Goal: Transaction & Acquisition: Purchase product/service

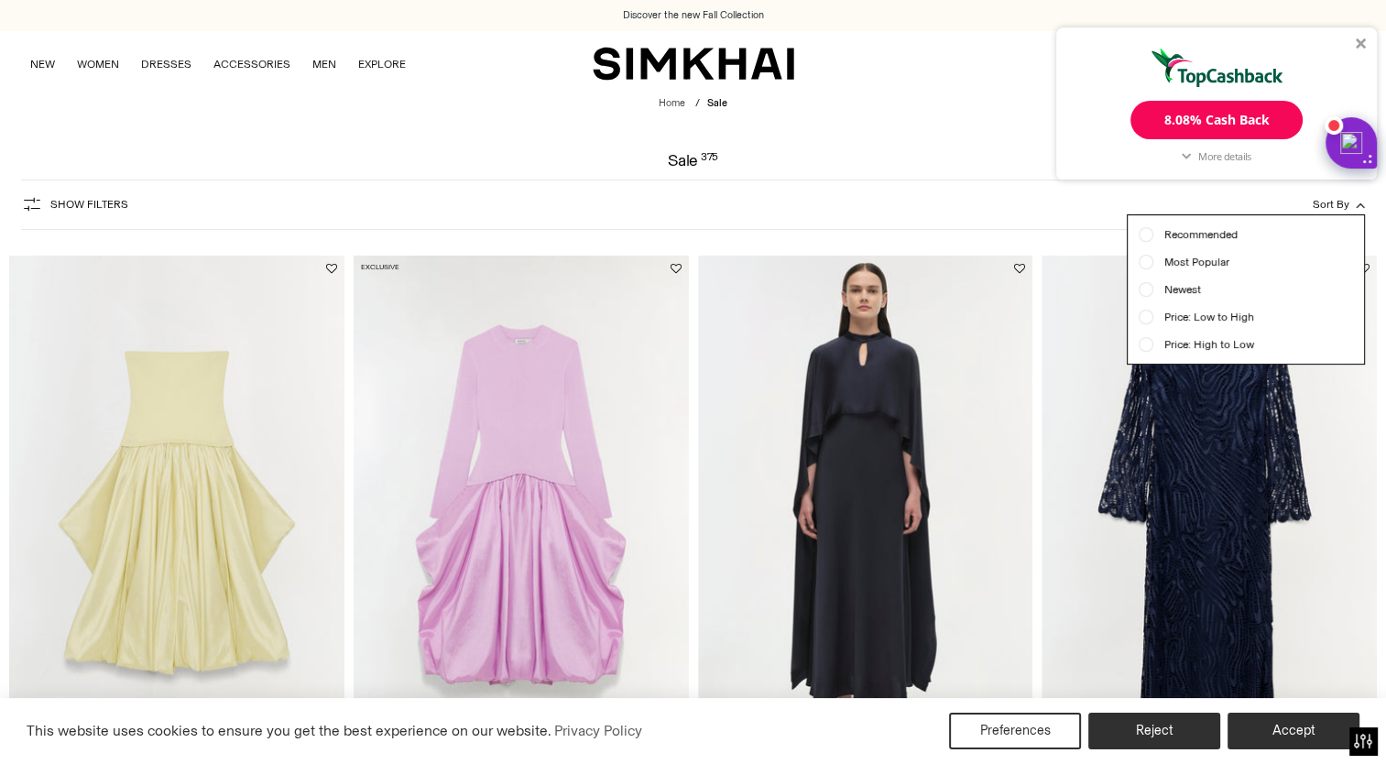
click at [1197, 317] on span "Price: Low to High" at bounding box center [1204, 317] width 101 height 16
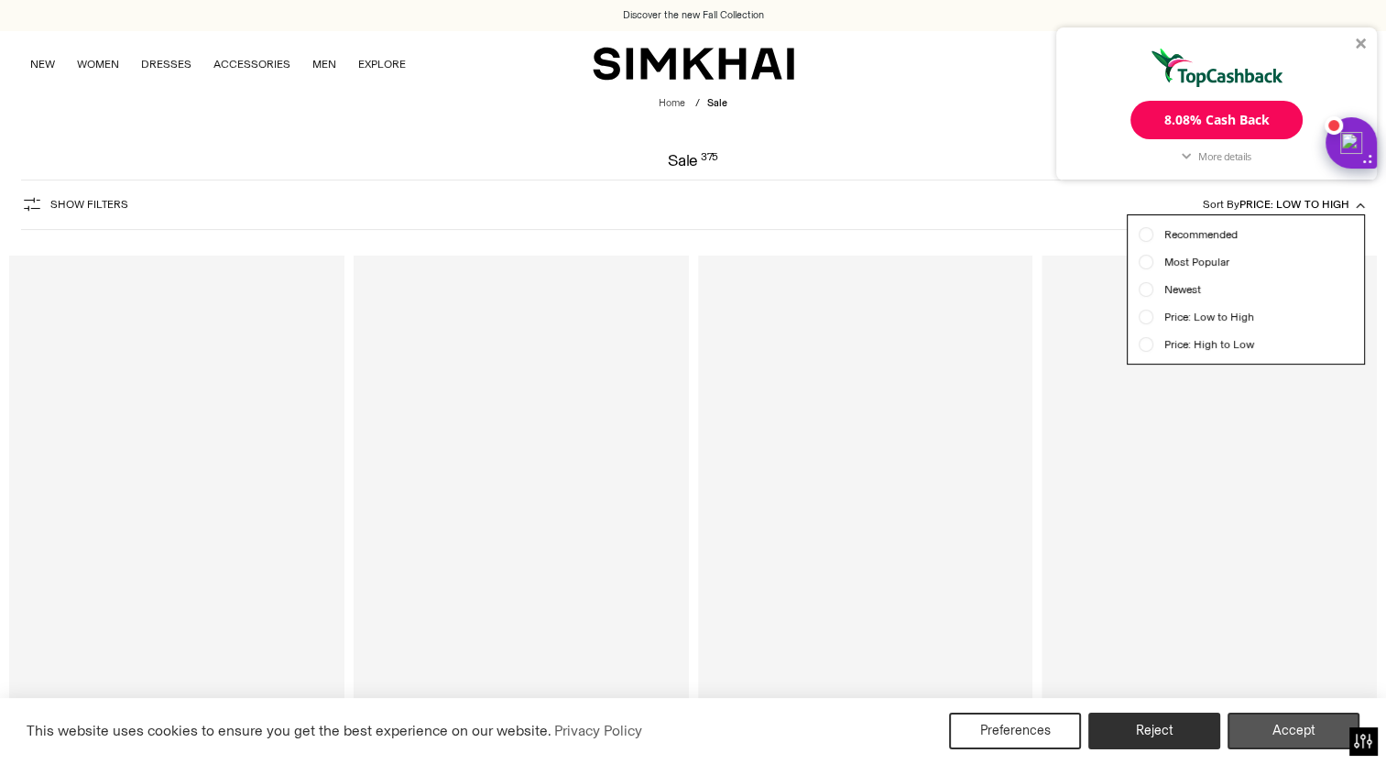
click at [1290, 731] on button "Accept" at bounding box center [1294, 731] width 132 height 37
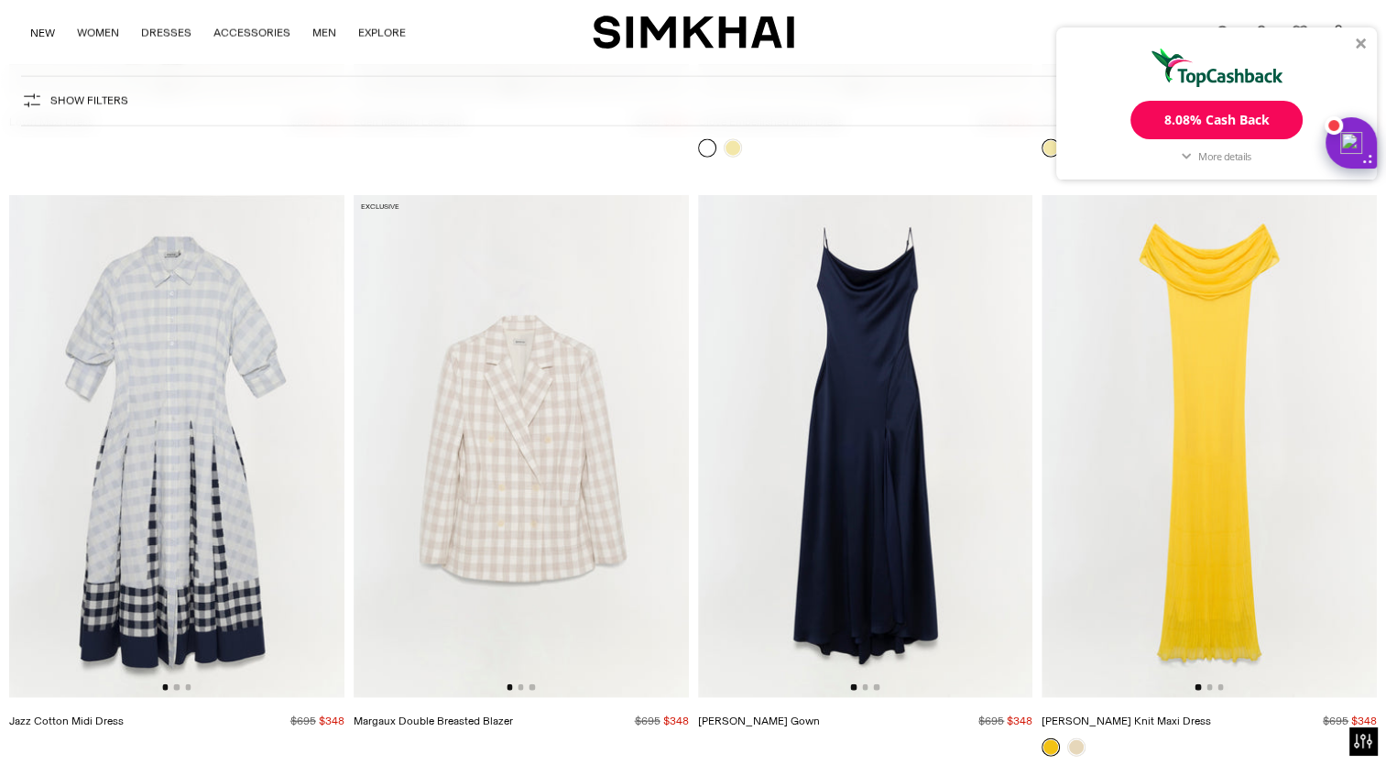
scroll to position [45774, 0]
